Goal: Task Accomplishment & Management: Use online tool/utility

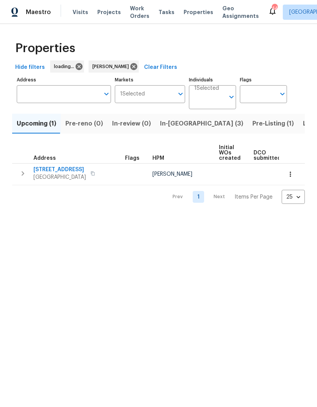
click at [171, 121] on span "In-[GEOGRAPHIC_DATA] (3)" at bounding box center [201, 123] width 83 height 11
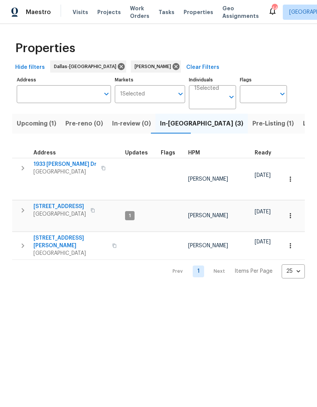
click at [289, 242] on icon "button" at bounding box center [291, 246] width 8 height 8
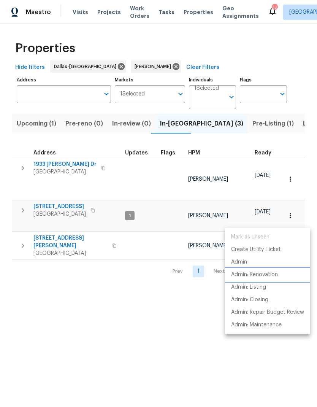
click at [268, 274] on p "Admin: Renovation" at bounding box center [254, 275] width 47 height 8
click at [175, 338] on div at bounding box center [158, 203] width 317 height 407
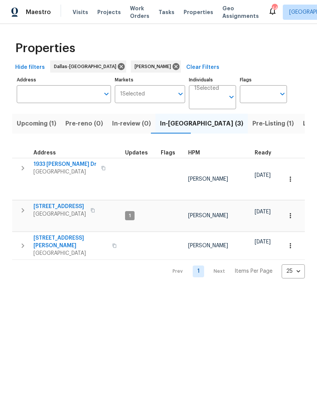
click at [22, 206] on icon "button" at bounding box center [22, 210] width 9 height 9
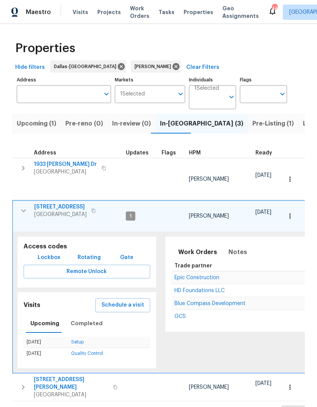
click at [134, 301] on span "Schedule a visit" at bounding box center [123, 306] width 43 height 10
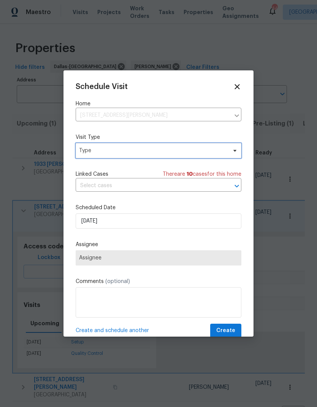
click at [99, 150] on span "Type" at bounding box center [153, 151] width 148 height 8
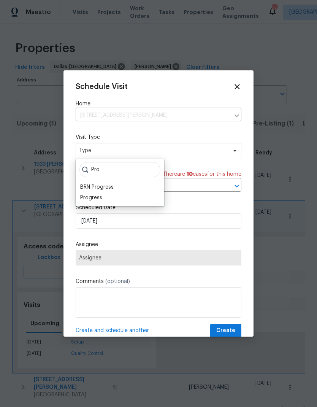
type input "Pro"
click at [90, 195] on div "Progress" at bounding box center [91, 198] width 22 height 8
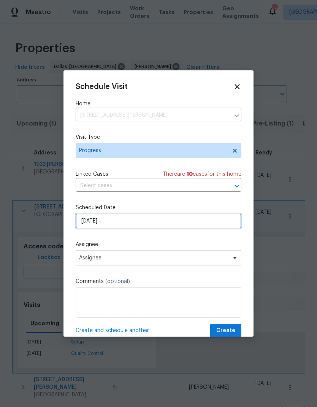
click at [97, 222] on input "8/10/2025" at bounding box center [159, 221] width 166 height 15
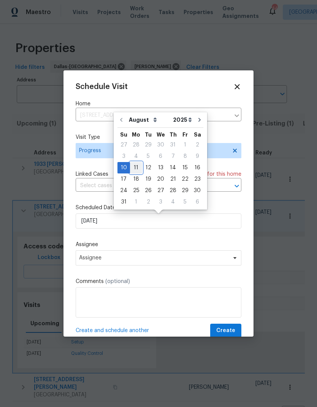
click at [132, 166] on div "11" at bounding box center [136, 168] width 12 height 11
type input "8/11/2025"
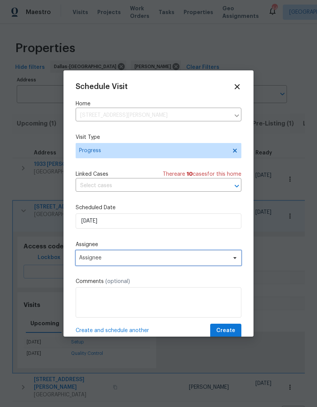
click at [152, 257] on span "Assignee" at bounding box center [153, 258] width 149 height 6
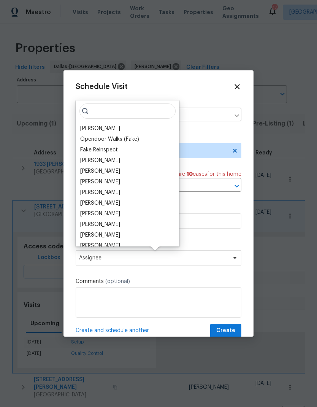
click at [110, 126] on div "[PERSON_NAME]" at bounding box center [100, 129] width 40 height 8
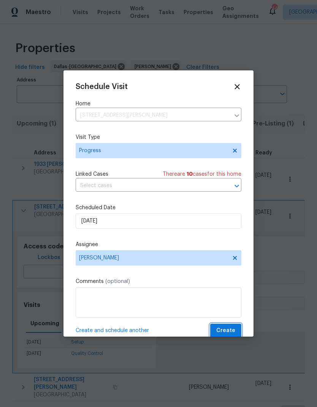
click at [230, 328] on button "Create" at bounding box center [226, 331] width 31 height 14
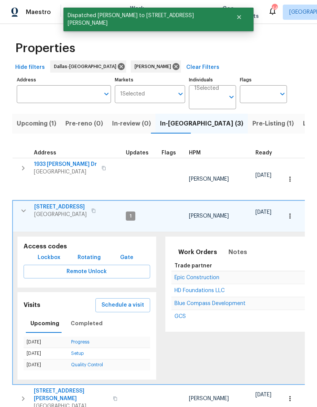
click at [26, 206] on icon "button" at bounding box center [23, 210] width 9 height 9
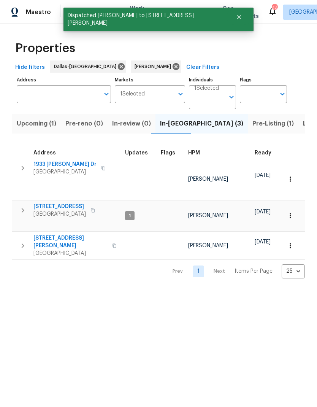
click at [23, 170] on icon "button" at bounding box center [22, 168] width 9 height 9
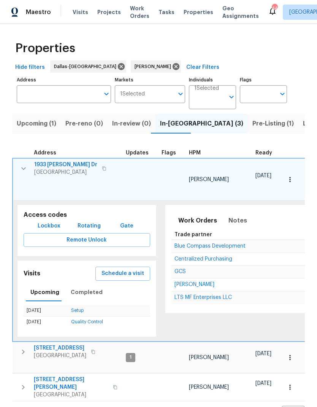
click at [125, 267] on button "Schedule a visit" at bounding box center [123, 274] width 55 height 14
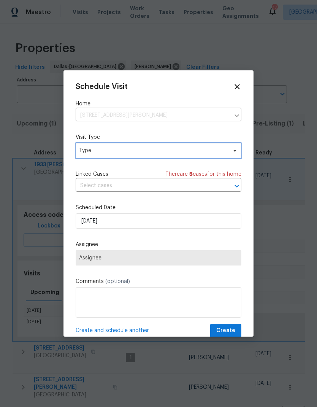
click at [100, 149] on span "Type" at bounding box center [153, 151] width 148 height 8
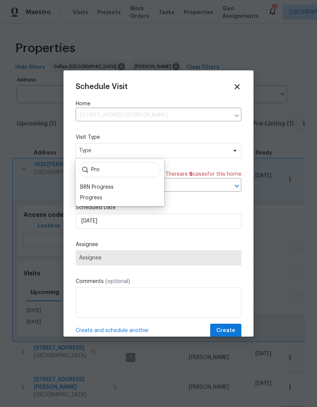
type input "Pro"
click at [92, 201] on div "Progress" at bounding box center [91, 198] width 22 height 8
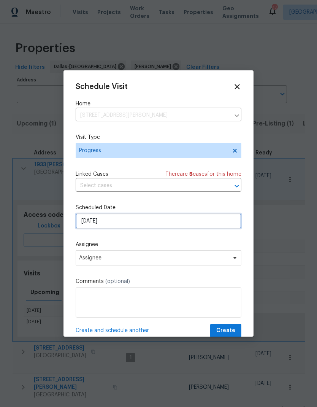
click at [96, 223] on input "8/10/2025" at bounding box center [159, 221] width 166 height 15
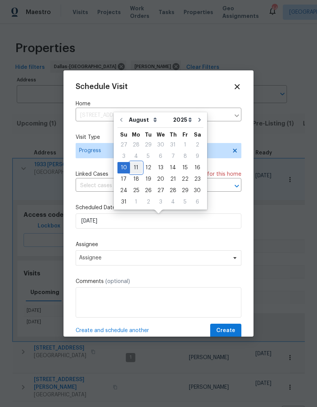
click at [134, 168] on div "11" at bounding box center [136, 168] width 12 height 11
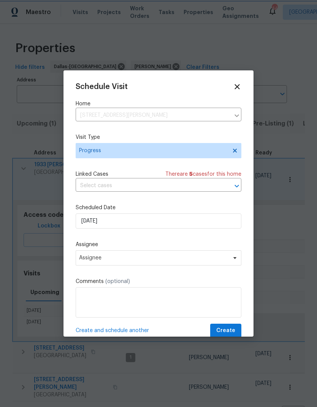
type input "8/11/2025"
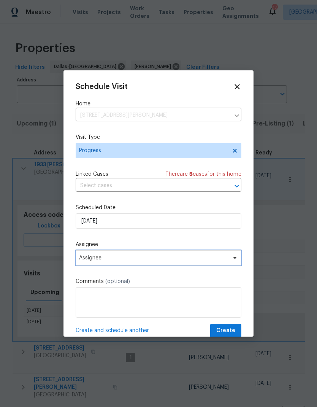
click at [180, 255] on span "Assignee" at bounding box center [159, 257] width 166 height 15
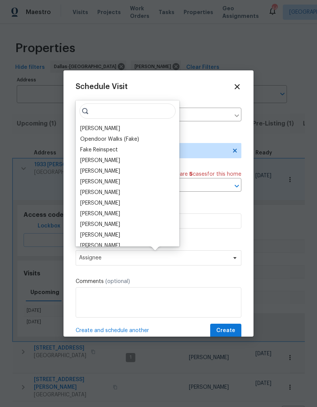
click at [110, 131] on div "[PERSON_NAME]" at bounding box center [100, 129] width 40 height 8
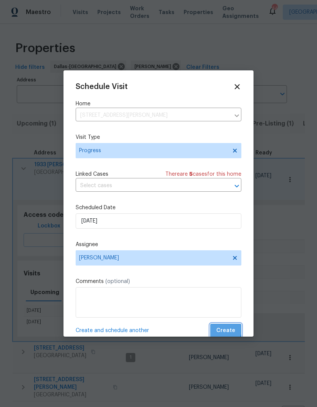
click at [226, 331] on span "Create" at bounding box center [226, 331] width 19 height 10
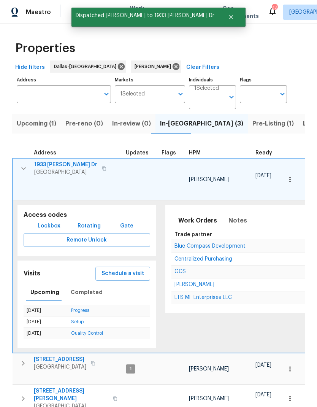
click at [28, 164] on button "button" at bounding box center [23, 168] width 15 height 15
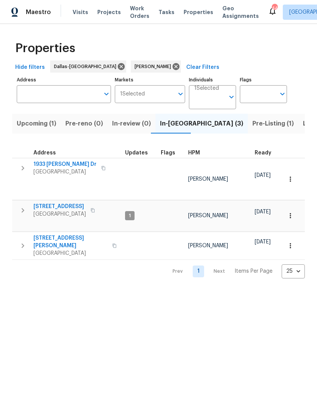
click at [26, 241] on icon "button" at bounding box center [22, 245] width 9 height 9
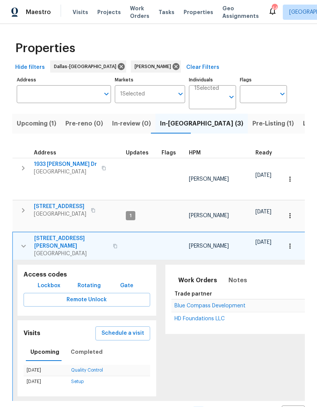
click at [293, 242] on icon "button" at bounding box center [291, 246] width 8 height 8
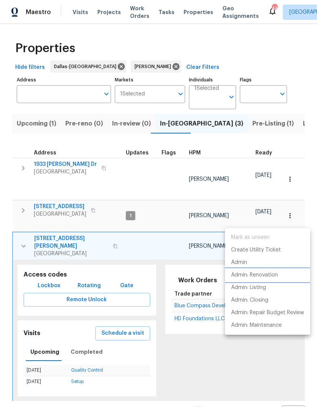
click at [274, 275] on p "Admin: Renovation" at bounding box center [254, 275] width 47 height 8
click at [25, 218] on div at bounding box center [158, 203] width 317 height 407
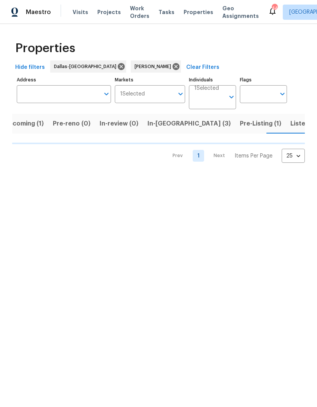
scroll to position [0, 13]
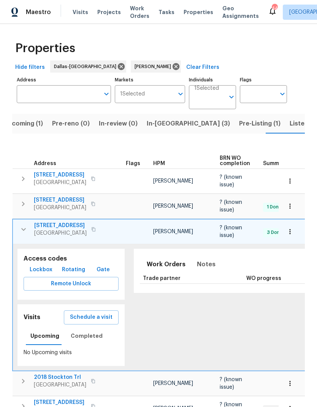
click at [21, 226] on icon "button" at bounding box center [23, 229] width 9 height 9
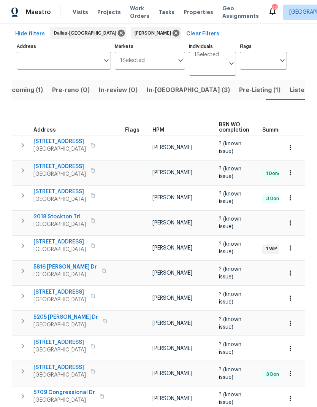
scroll to position [33, 0]
click at [293, 322] on icon "button" at bounding box center [291, 324] width 8 height 8
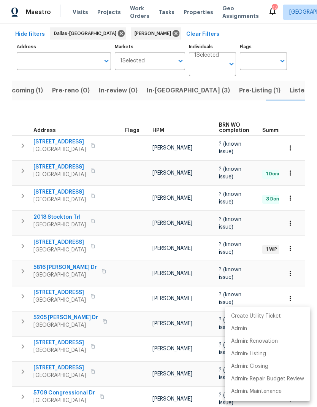
click at [270, 341] on p "Admin: Renovation" at bounding box center [254, 342] width 47 height 8
click at [292, 171] on div at bounding box center [158, 203] width 317 height 407
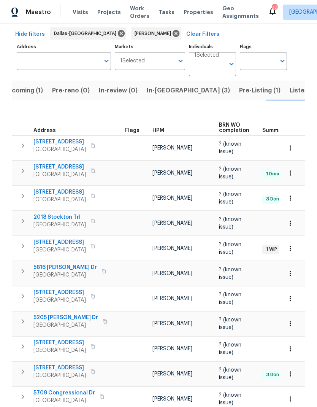
click at [294, 169] on icon "button" at bounding box center [291, 173] width 8 height 8
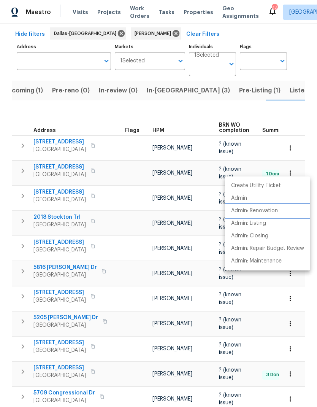
click at [268, 212] on p "Admin: Renovation" at bounding box center [254, 211] width 47 height 8
click at [195, 294] on div at bounding box center [158, 203] width 317 height 407
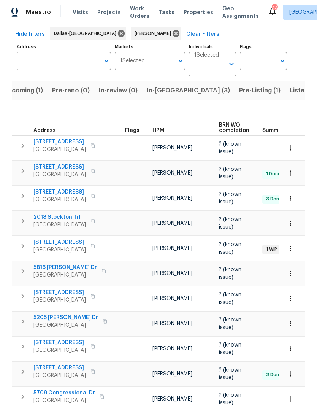
scroll to position [0, 0]
click at [169, 85] on span "In-[GEOGRAPHIC_DATA] (3)" at bounding box center [188, 90] width 83 height 11
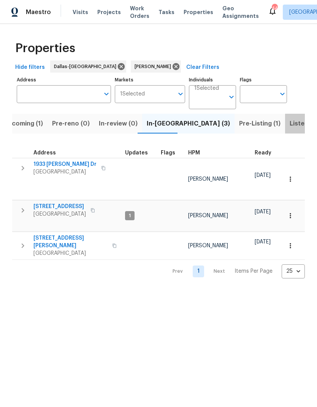
click at [290, 123] on span "Listed (16)" at bounding box center [306, 123] width 32 height 11
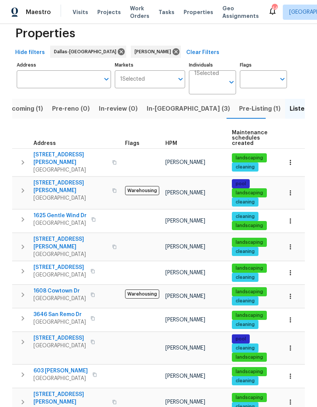
scroll to position [14, 0]
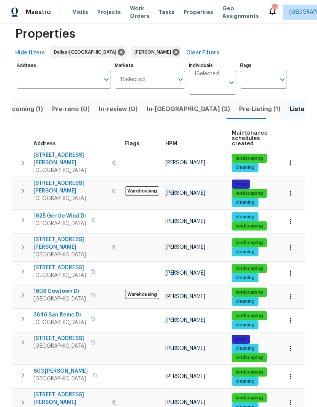
click at [25, 160] on icon "button" at bounding box center [22, 162] width 9 height 9
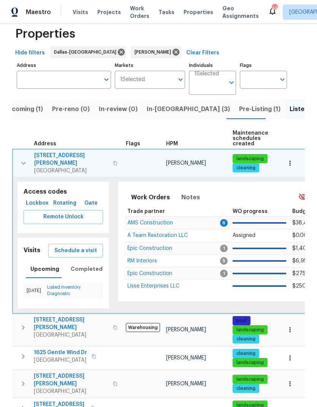
click at [25, 162] on icon "button" at bounding box center [23, 163] width 5 height 3
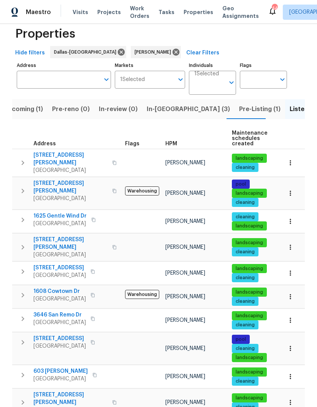
click at [24, 158] on icon "button" at bounding box center [22, 162] width 9 height 9
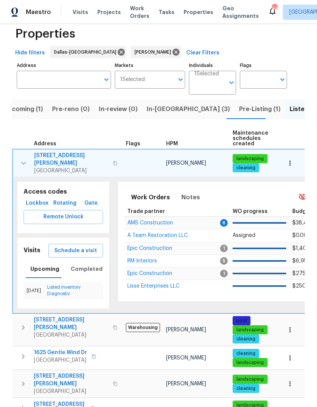
click at [67, 247] on span "Schedule a visit" at bounding box center [75, 251] width 43 height 10
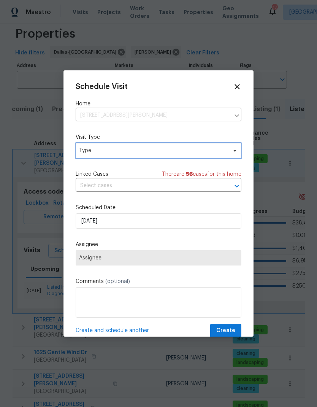
click at [97, 148] on span "Type" at bounding box center [153, 151] width 148 height 8
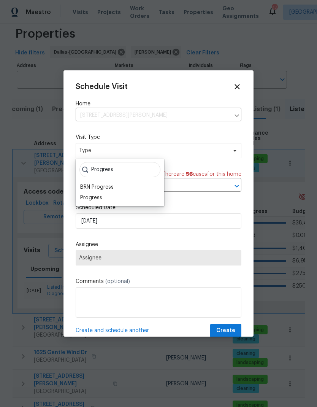
type input "Progress"
click at [90, 197] on div "Progress" at bounding box center [91, 198] width 22 height 8
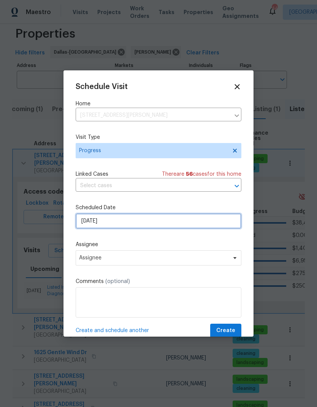
click at [95, 220] on input "8/10/2025" at bounding box center [159, 221] width 166 height 15
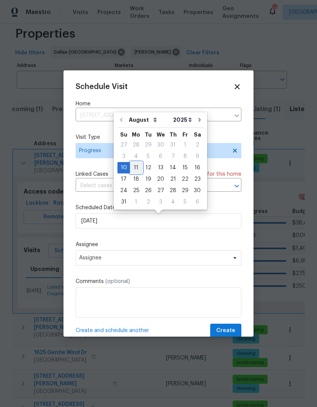
click at [138, 166] on div "11" at bounding box center [136, 168] width 12 height 11
type input "8/11/2025"
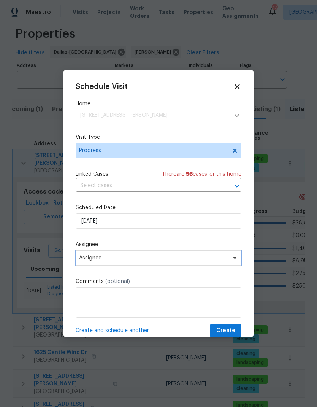
click at [96, 261] on span "Assignee" at bounding box center [153, 258] width 149 height 6
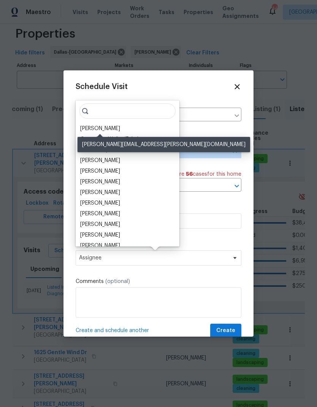
click at [95, 126] on div "[PERSON_NAME]" at bounding box center [100, 129] width 40 height 8
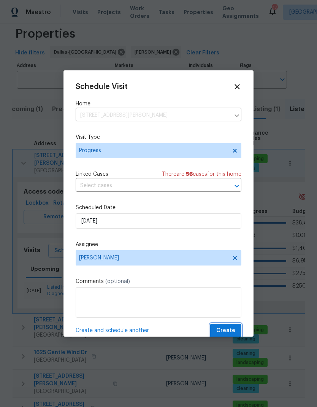
click at [230, 332] on span "Create" at bounding box center [226, 331] width 19 height 10
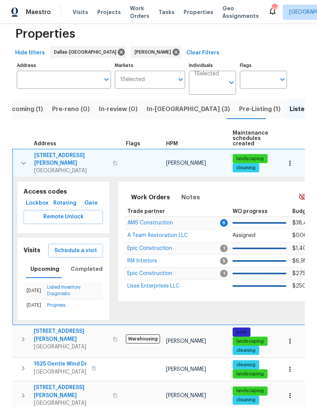
click at [22, 159] on icon "button" at bounding box center [23, 163] width 9 height 9
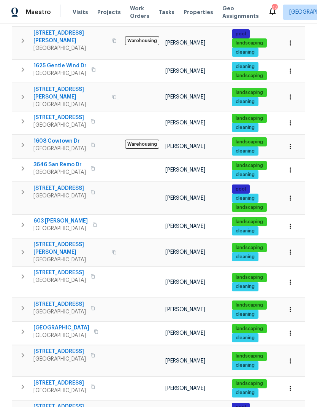
scroll to position [0, 0]
click at [72, 348] on span "[STREET_ADDRESS]" at bounding box center [59, 352] width 53 height 8
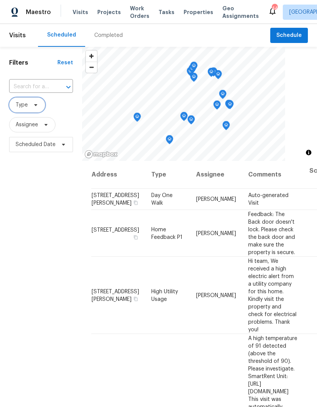
click at [36, 103] on icon at bounding box center [36, 105] width 6 height 6
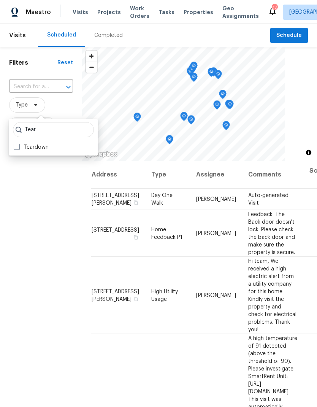
type input "Tear"
click at [20, 144] on label "Teardown" at bounding box center [31, 148] width 35 height 8
click at [19, 144] on input "Teardown" at bounding box center [16, 146] width 5 height 5
checkbox input "true"
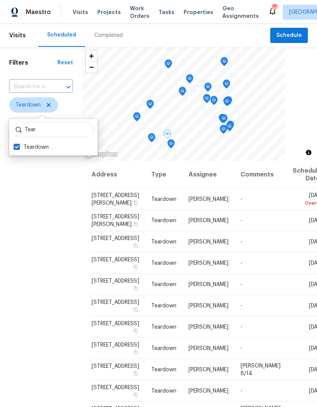
click at [0, 0] on span at bounding box center [0, 0] width 0 height 0
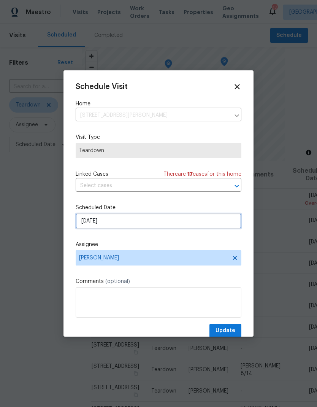
click at [97, 220] on input "8/10/2025" at bounding box center [159, 221] width 166 height 15
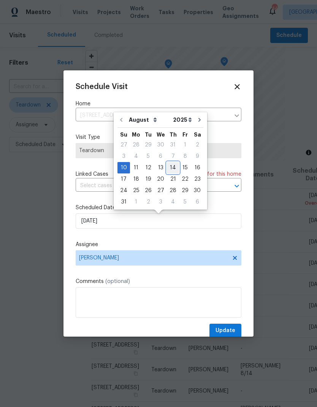
click at [169, 167] on div "14" at bounding box center [173, 168] width 12 height 11
type input "8/14/2025"
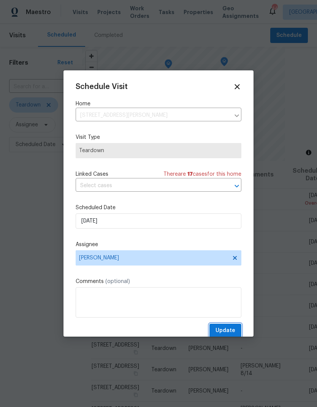
click at [229, 329] on span "Update" at bounding box center [226, 331] width 20 height 10
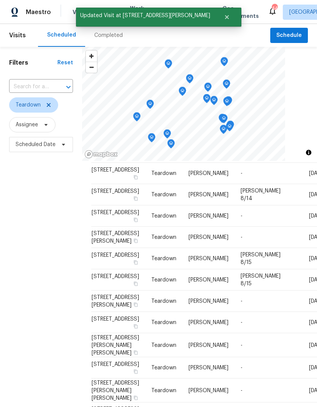
scroll to position [189, 0]
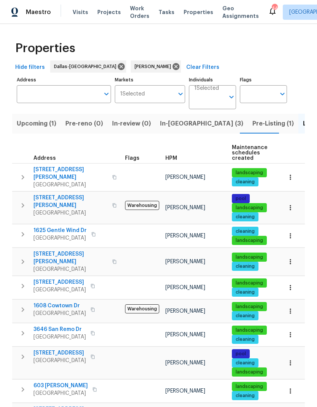
click at [179, 127] on span "In-[GEOGRAPHIC_DATA] (3)" at bounding box center [201, 123] width 83 height 11
